Goal: Information Seeking & Learning: Compare options

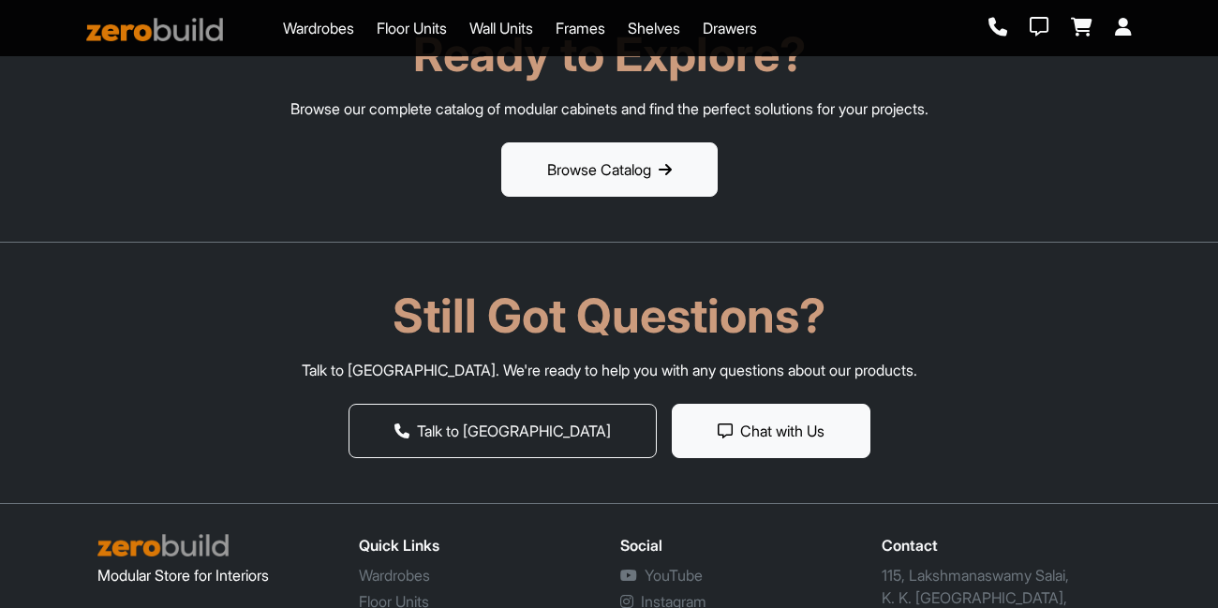
scroll to position [3528, 0]
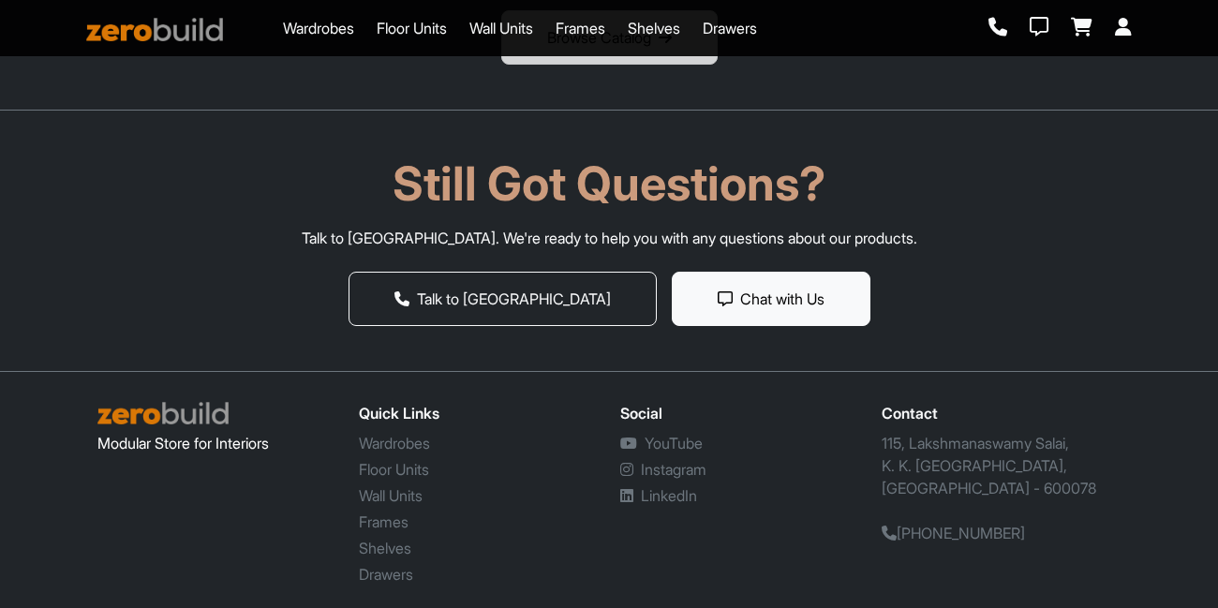
click at [656, 61] on button "Browse Catalog" at bounding box center [609, 37] width 216 height 54
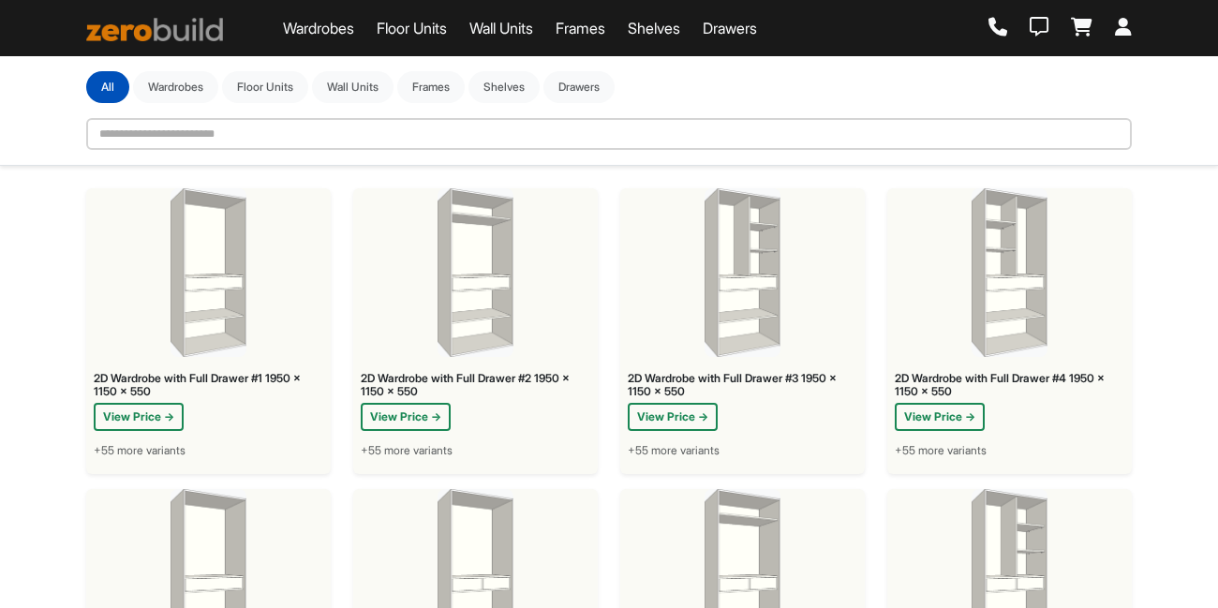
click at [336, 32] on link "Wardrobes" at bounding box center [318, 28] width 71 height 22
click at [399, 32] on link "Floor Units" at bounding box center [412, 28] width 70 height 22
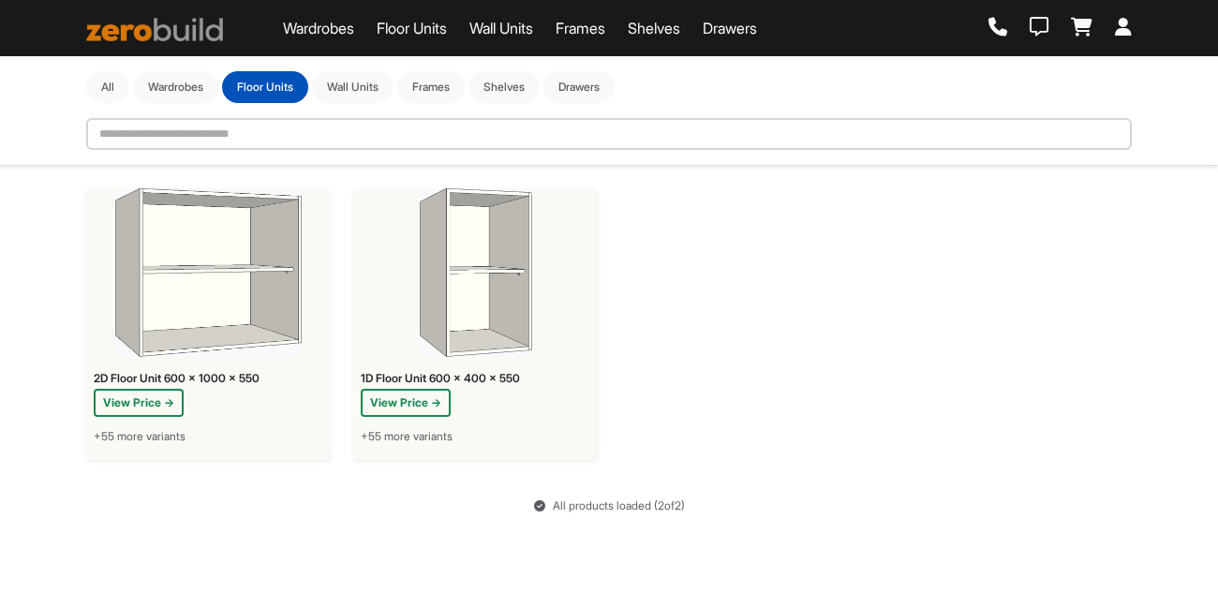
click at [490, 23] on link "Wall Units" at bounding box center [501, 28] width 64 height 22
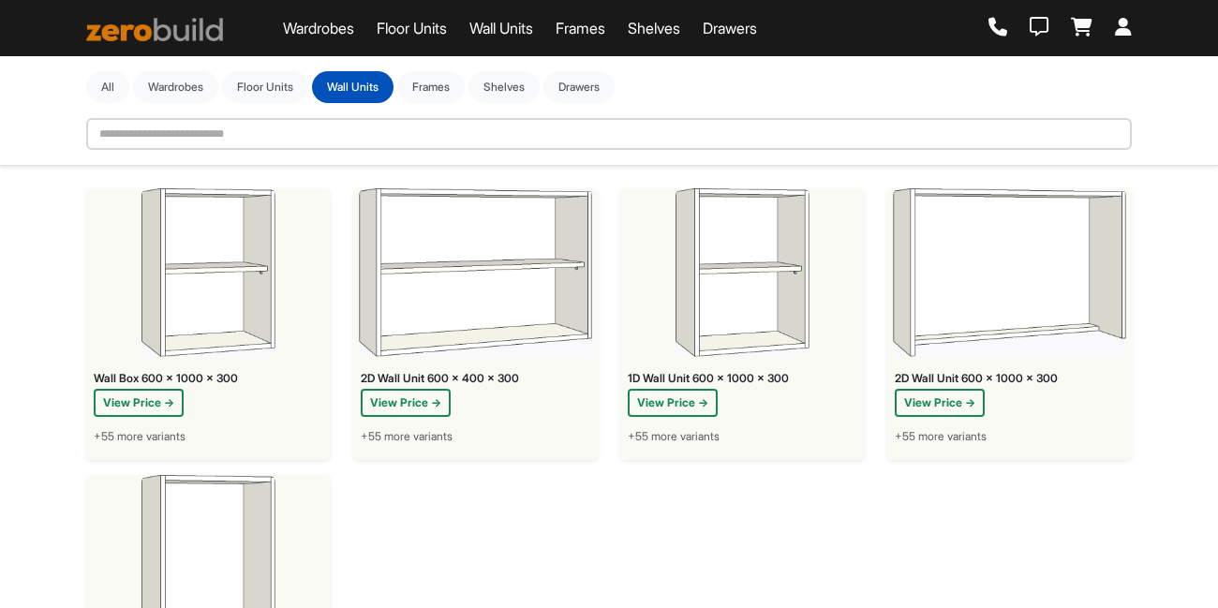
click at [132, 21] on img at bounding box center [154, 29] width 137 height 23
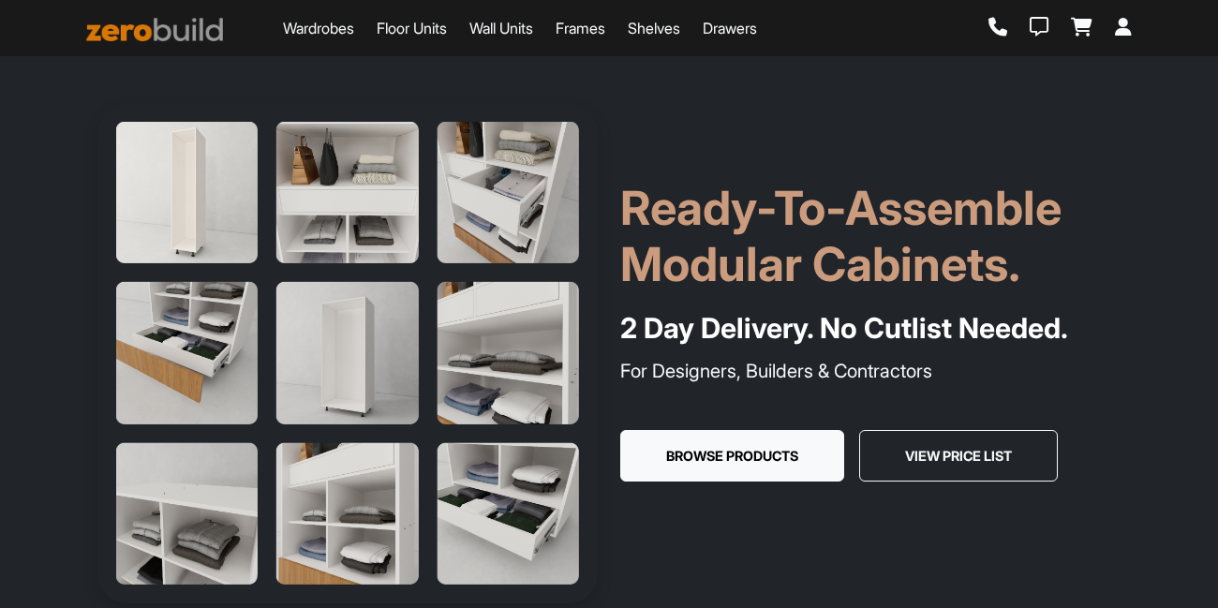
click at [321, 38] on link "Wardrobes" at bounding box center [318, 28] width 71 height 22
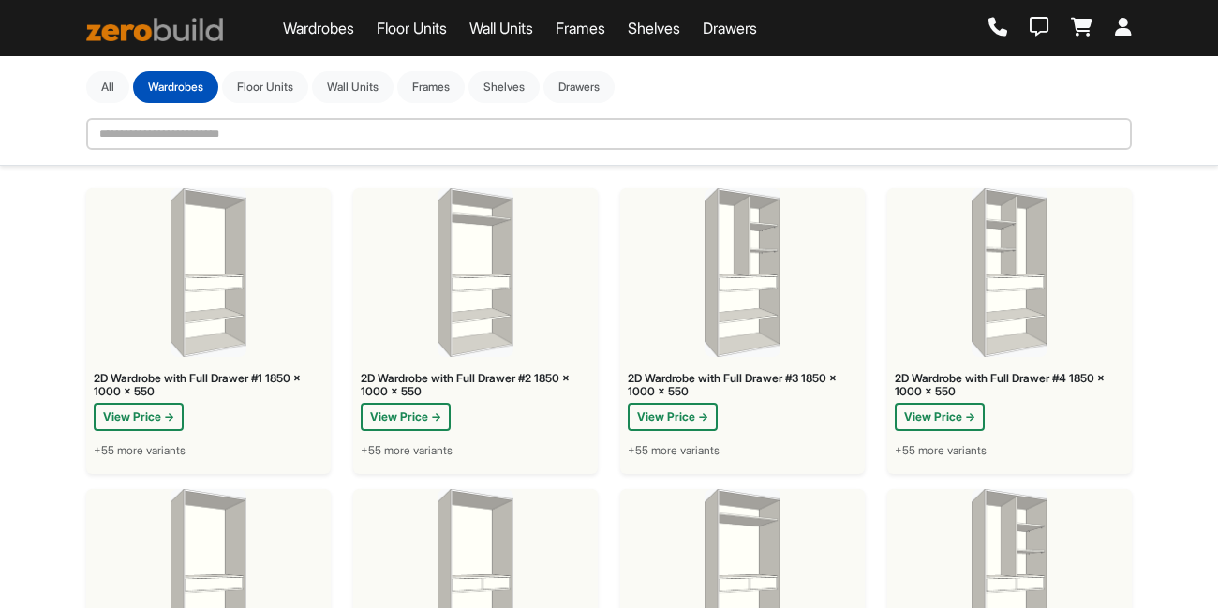
click at [190, 25] on img at bounding box center [154, 29] width 137 height 23
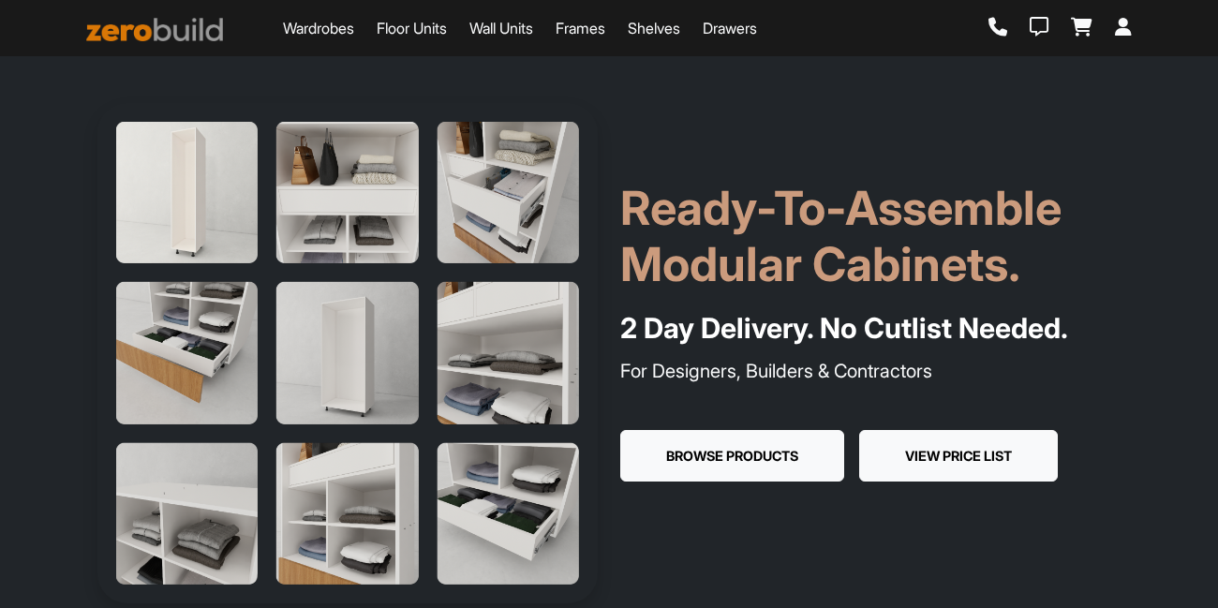
click at [958, 469] on button "View Price List" at bounding box center [958, 456] width 199 height 52
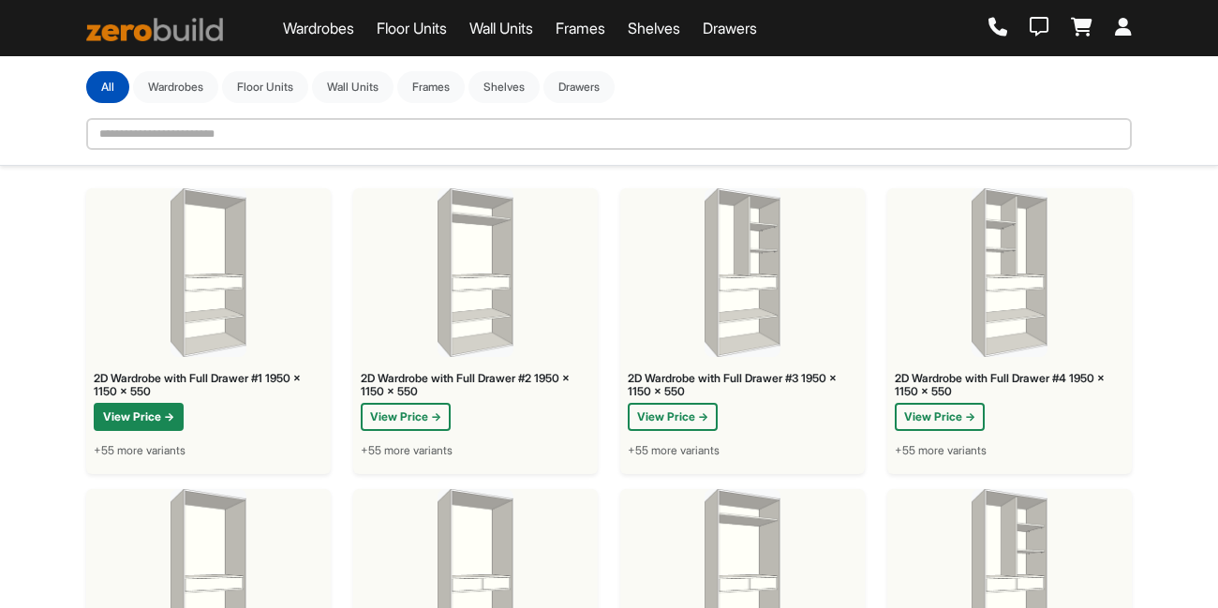
click at [124, 412] on button "View Price →" at bounding box center [139, 417] width 90 height 28
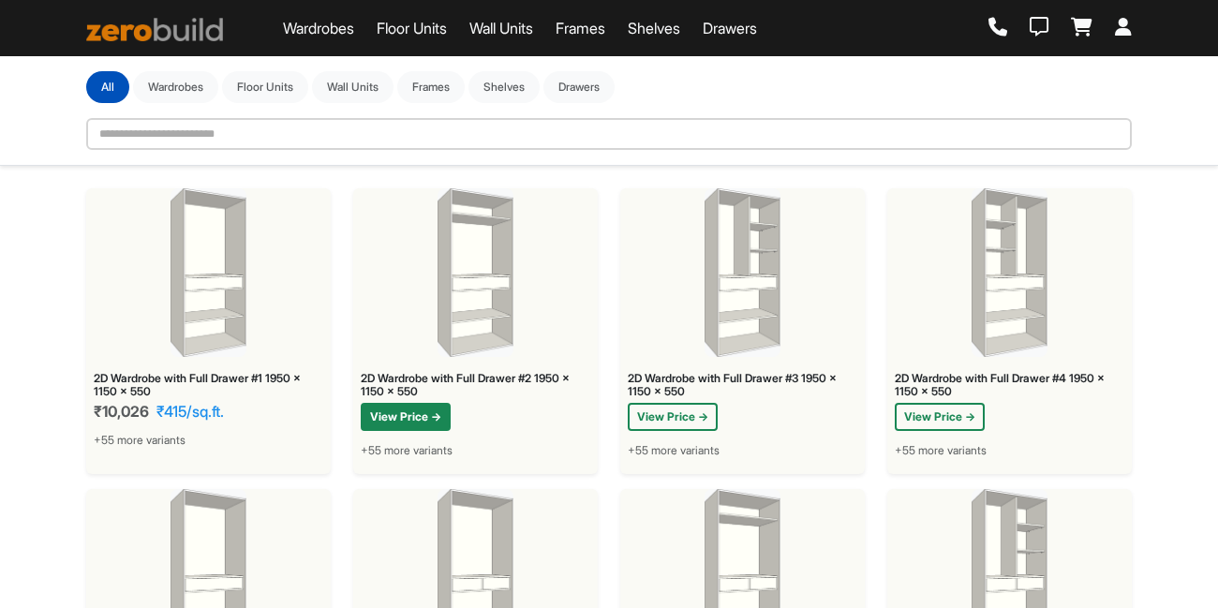
click at [376, 428] on button "View Price →" at bounding box center [406, 417] width 90 height 28
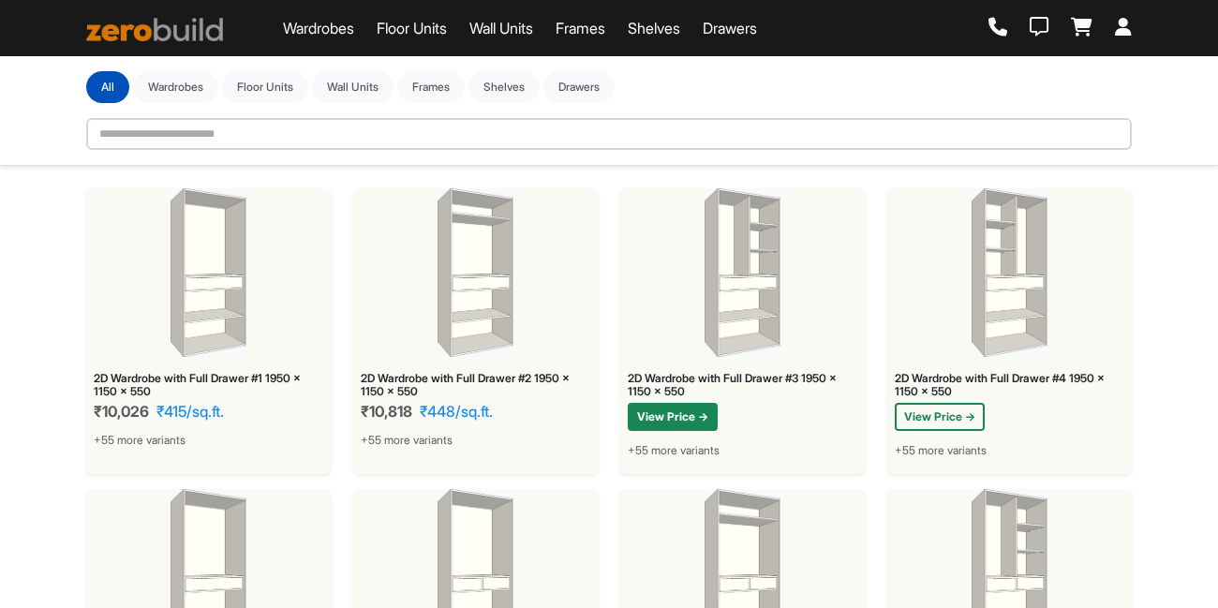
click at [642, 418] on button "View Price →" at bounding box center [673, 417] width 90 height 28
click at [916, 421] on button "View Price →" at bounding box center [940, 417] width 90 height 28
click at [1124, 32] on icon at bounding box center [1123, 27] width 17 height 19
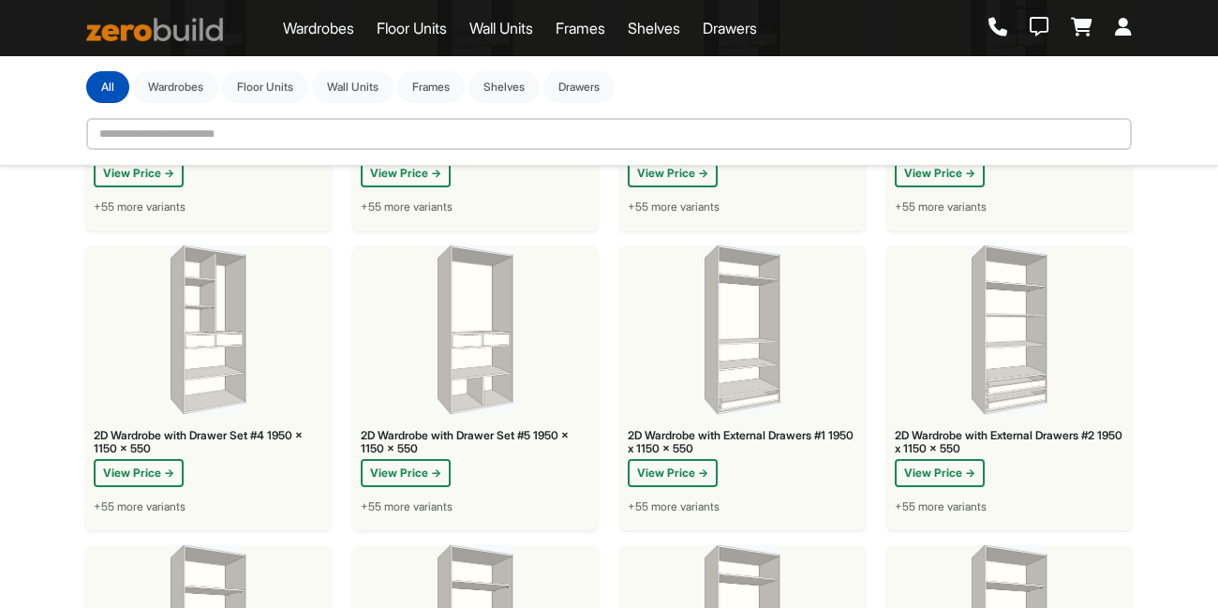
scroll to position [556, 0]
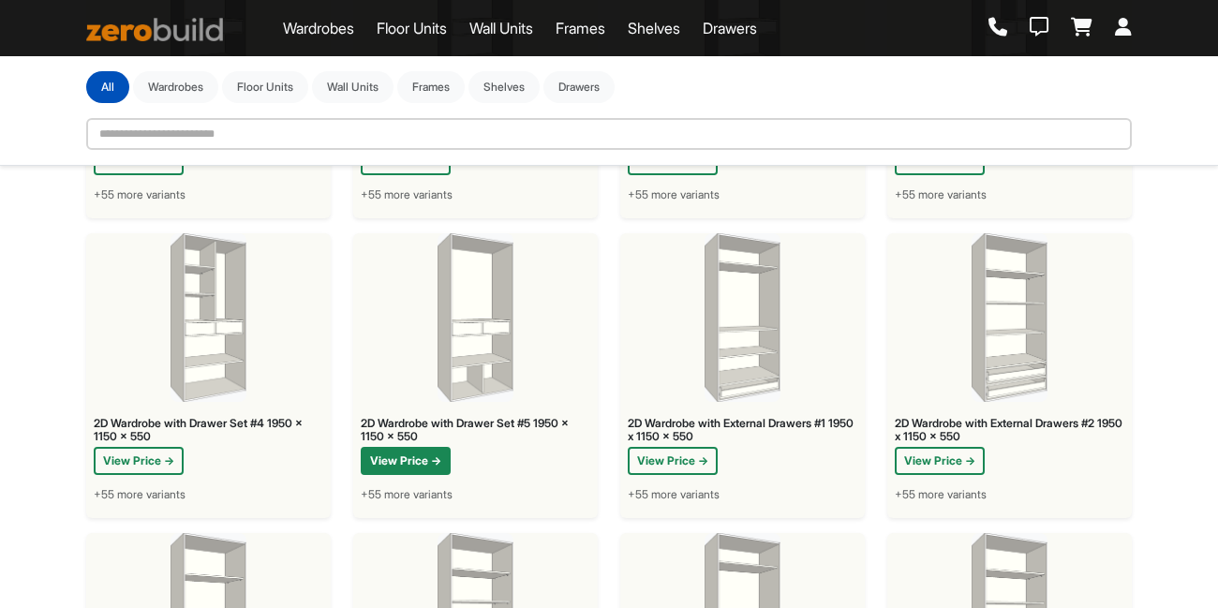
click at [389, 453] on button "View Price →" at bounding box center [406, 461] width 90 height 28
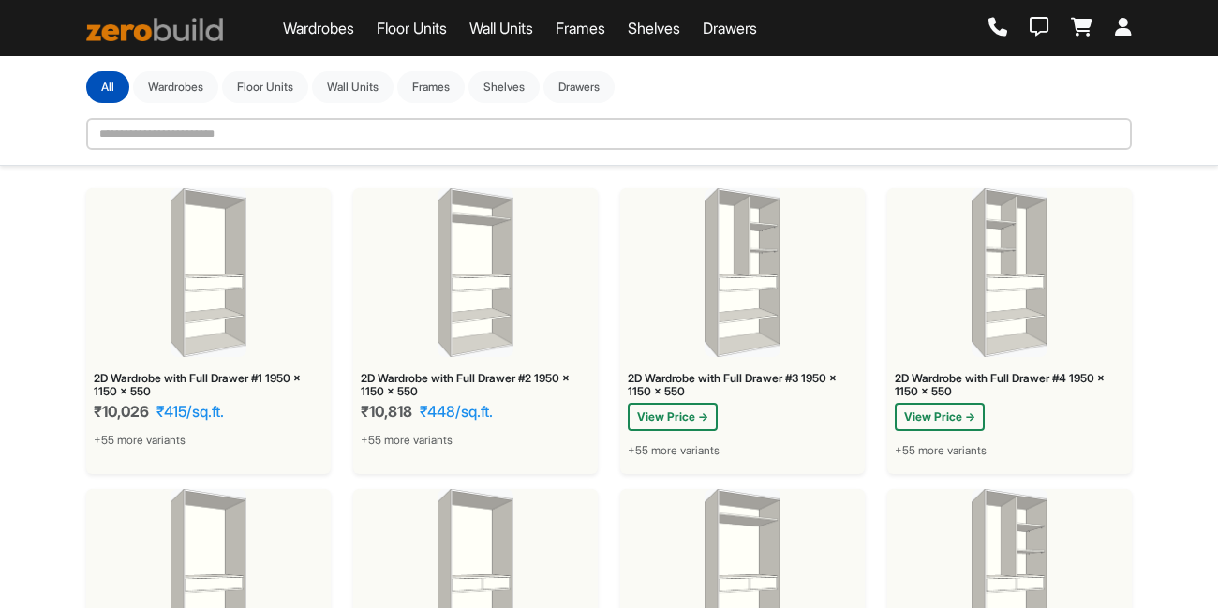
click at [123, 410] on span "₹10,026" at bounding box center [121, 412] width 55 height 18
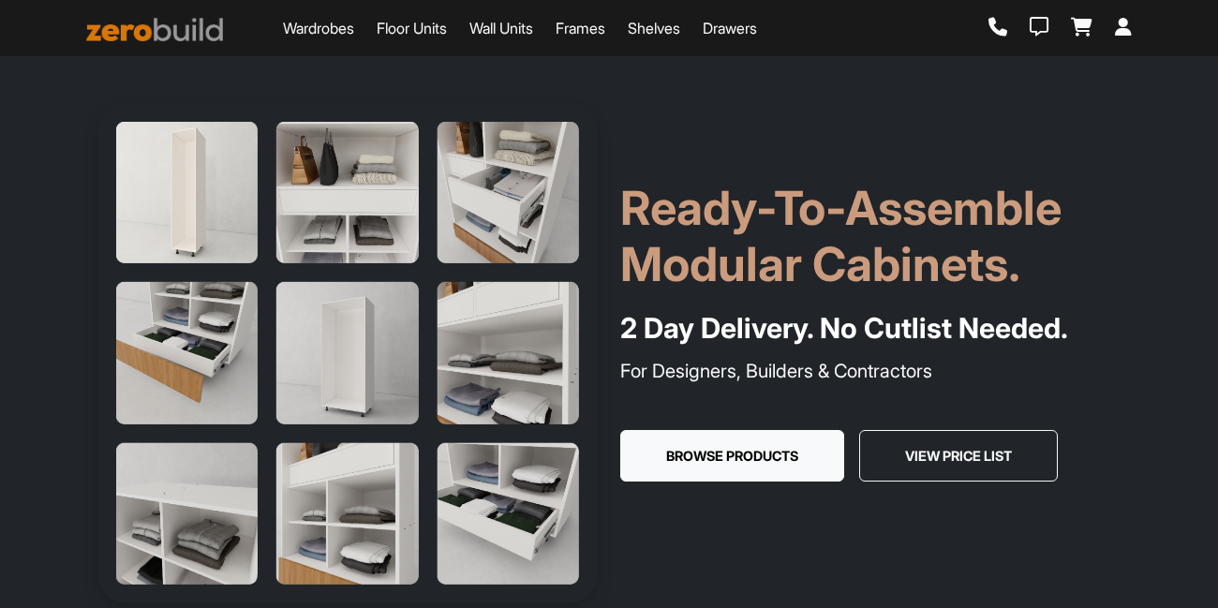
click at [328, 30] on link "Wardrobes" at bounding box center [318, 28] width 71 height 22
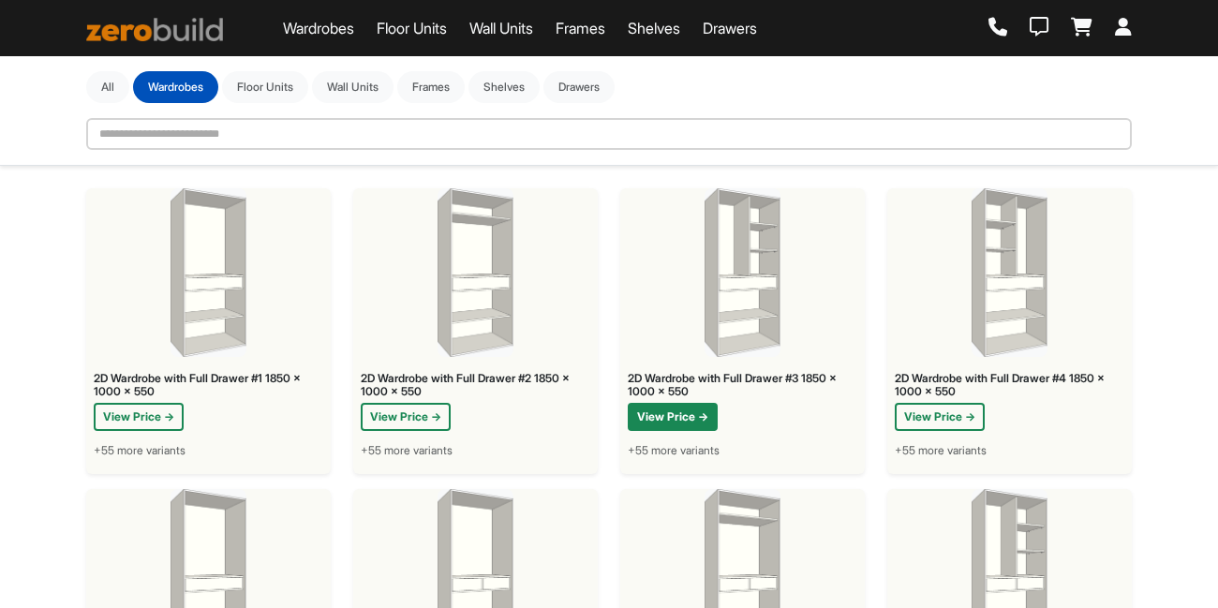
click at [666, 416] on button "View Price →" at bounding box center [673, 417] width 90 height 28
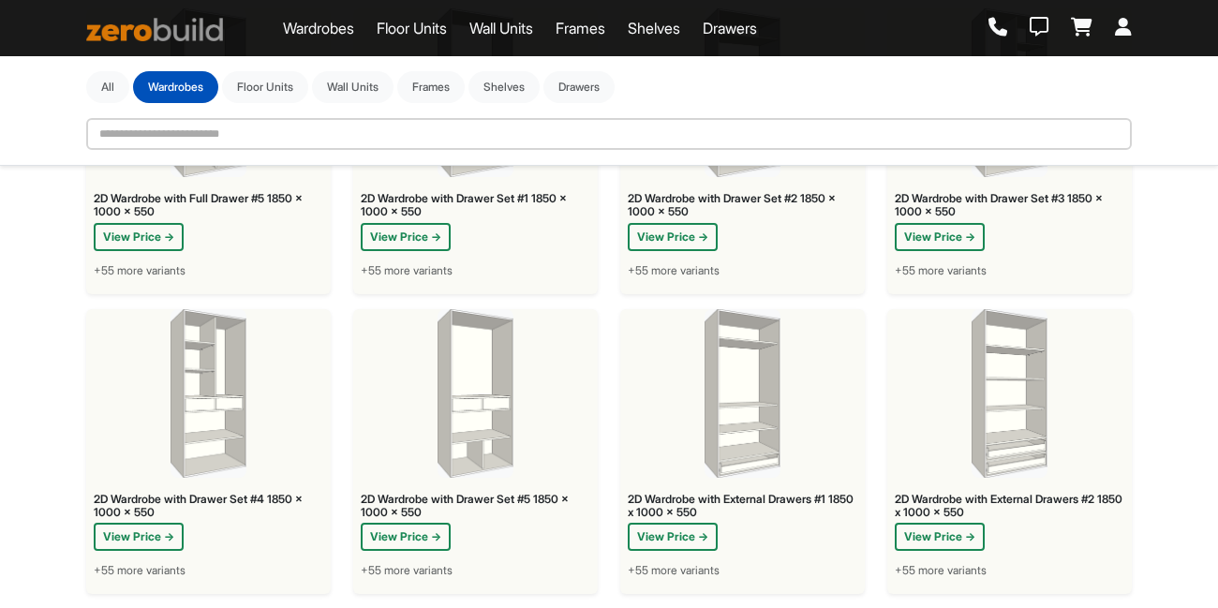
scroll to position [556, 0]
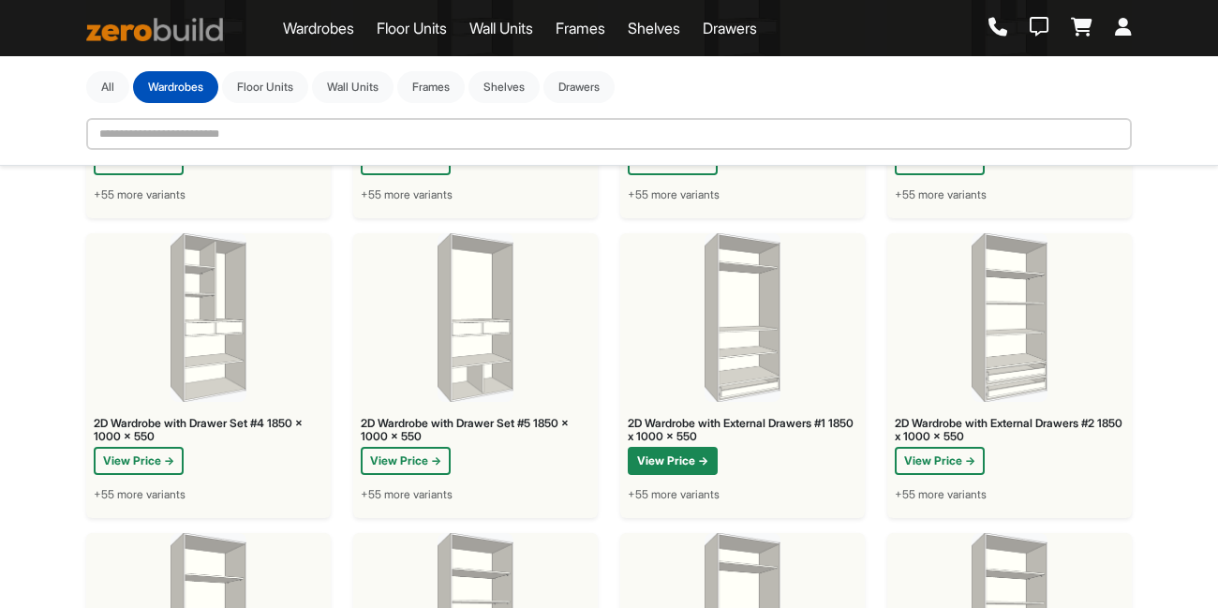
click at [670, 461] on button "View Price →" at bounding box center [673, 461] width 90 height 28
click at [410, 445] on div "2D Wardrobe with Drawer Set #5 1850 x 1000 x 550 View Price → +55 more variants" at bounding box center [475, 464] width 244 height 110
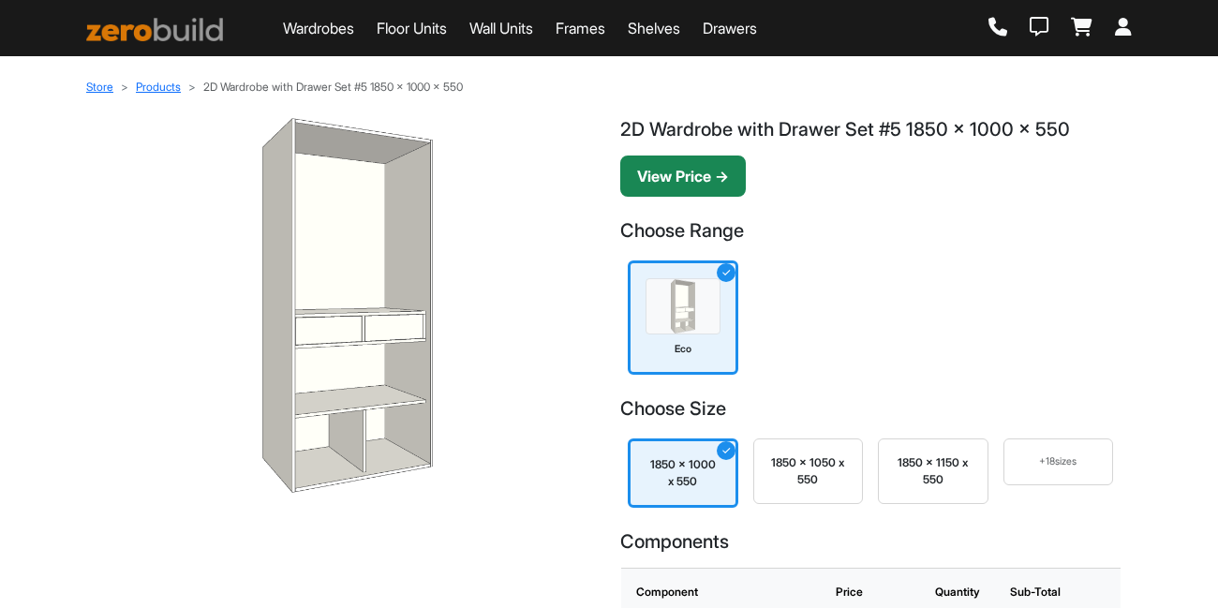
click at [678, 173] on button "View Price →" at bounding box center [683, 176] width 126 height 41
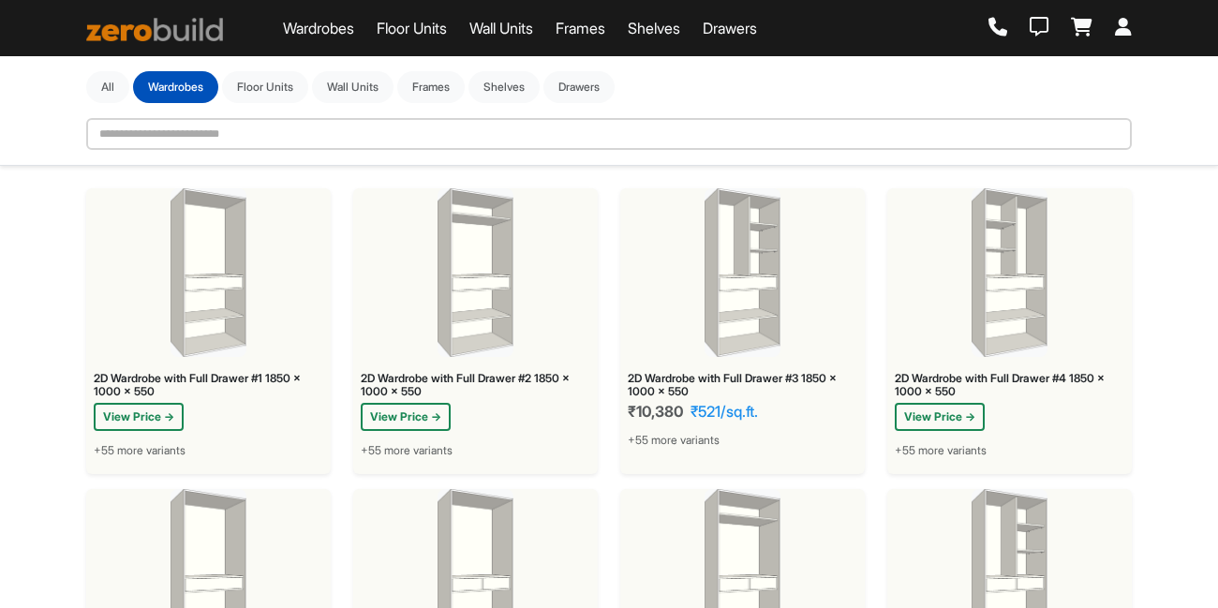
click at [998, 37] on link at bounding box center [997, 28] width 19 height 21
click at [1042, 32] on icon at bounding box center [1039, 27] width 19 height 19
click at [1092, 34] on icon at bounding box center [1082, 27] width 22 height 19
click at [1121, 32] on icon at bounding box center [1123, 27] width 17 height 19
click at [180, 28] on img at bounding box center [154, 29] width 137 height 23
